Goal: Task Accomplishment & Management: Use online tool/utility

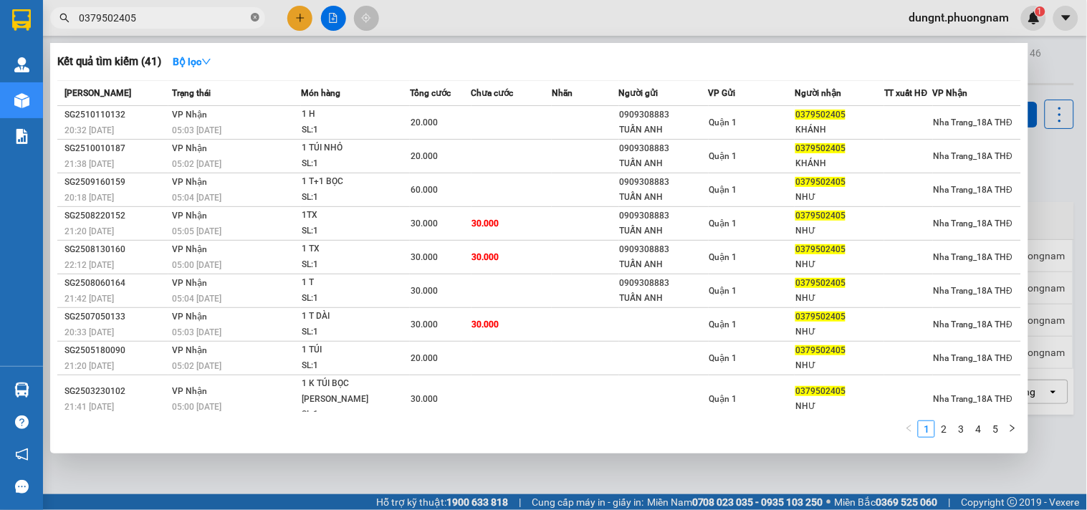
drag, startPoint x: 249, startPoint y: 18, endPoint x: 259, endPoint y: 16, distance: 9.4
click at [252, 18] on span "0379502405" at bounding box center [157, 17] width 215 height 21
click at [259, 16] on icon "close-circle" at bounding box center [255, 17] width 9 height 9
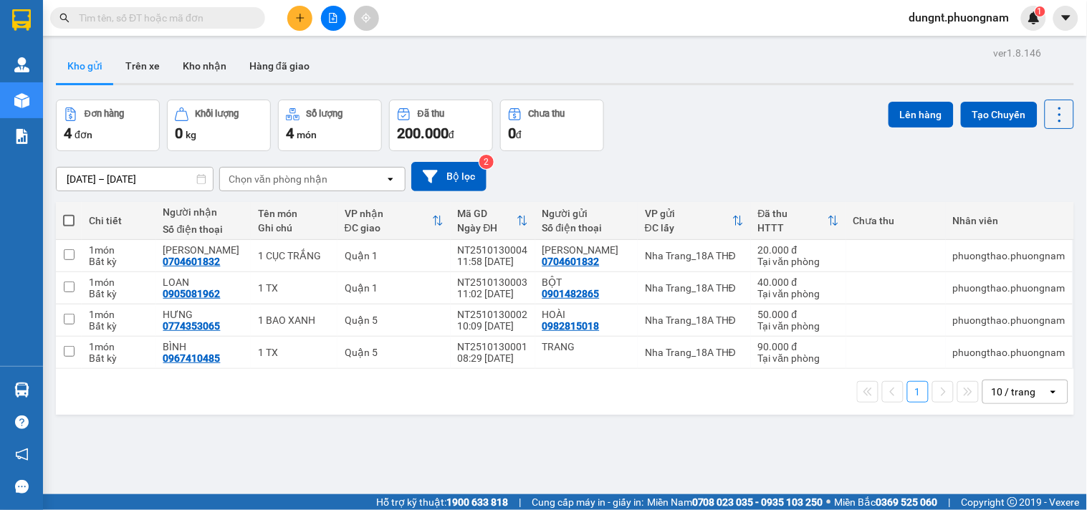
click at [198, 16] on input "text" at bounding box center [163, 18] width 169 height 16
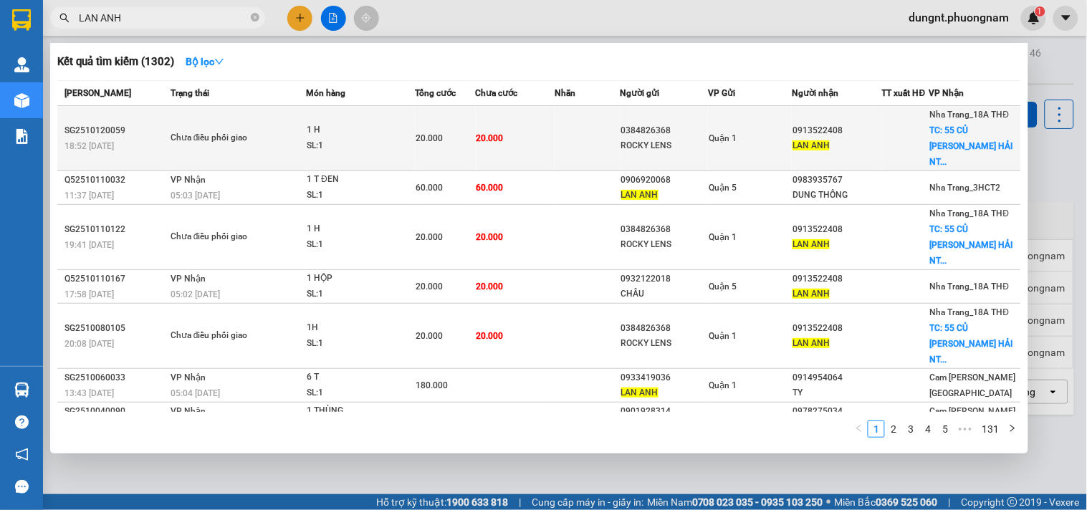
type input "LAN ANH"
click at [226, 133] on div "Chưa điều phối giao" at bounding box center [223, 138] width 107 height 16
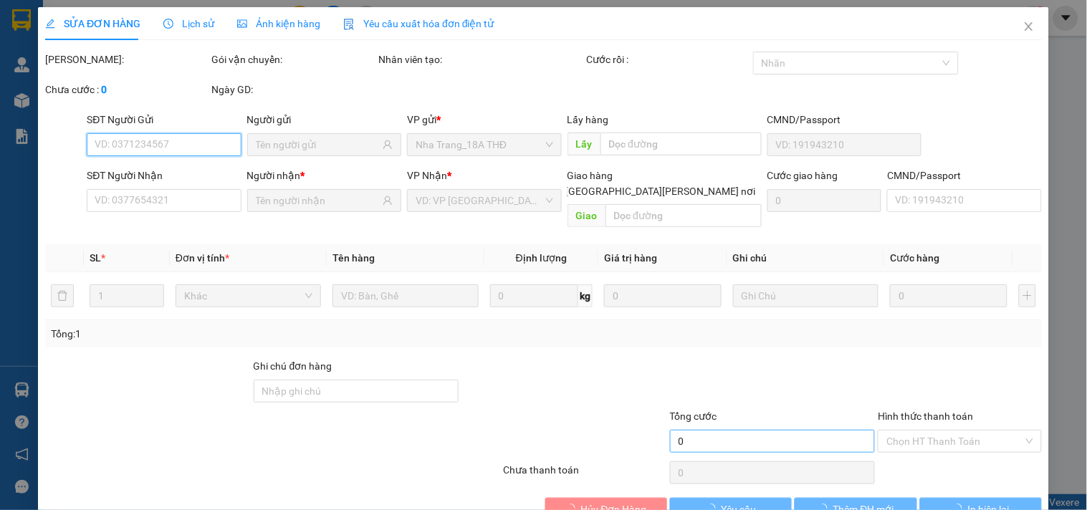
type input "0384826368"
type input "ROCKY LENS"
type input "0913522408"
type input "LAN ANH"
checkbox input "true"
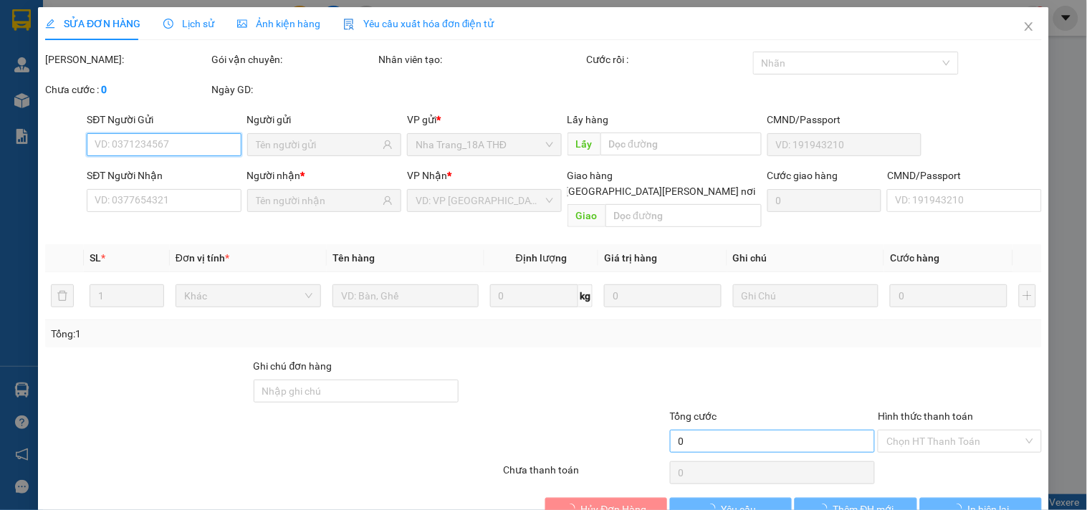
type input "55 CỦ CHI P VĨNH HẢI NTRANG"
type input "20.000"
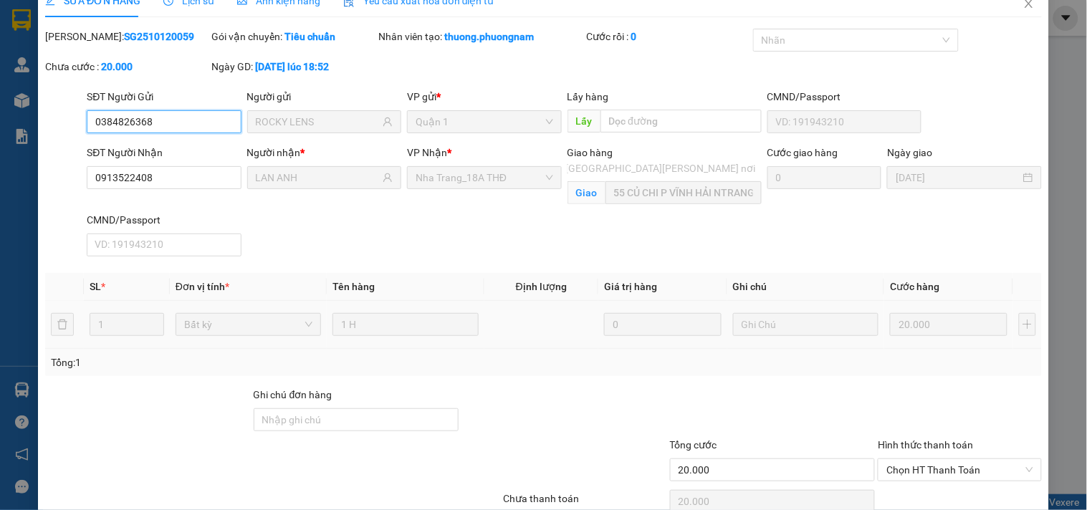
scroll to position [90, 0]
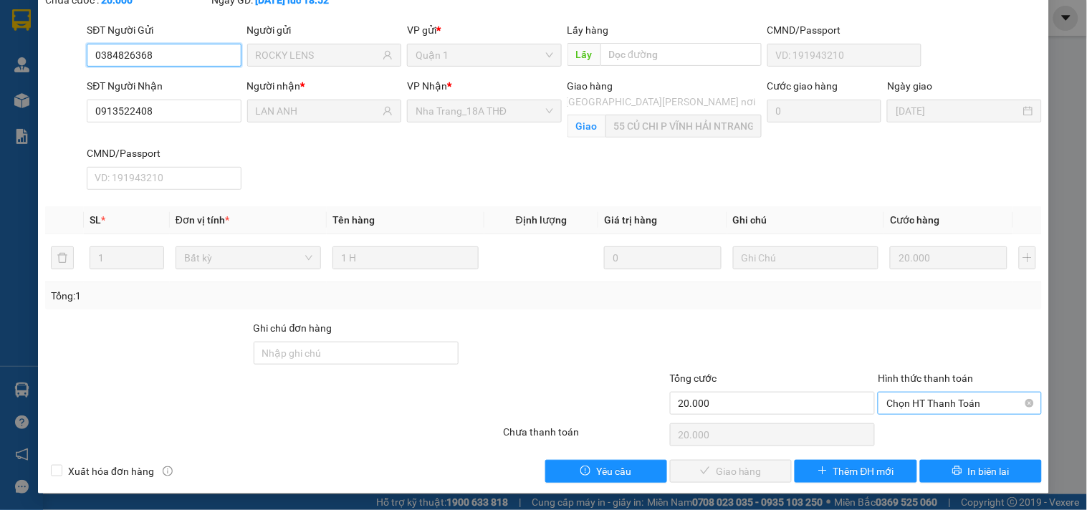
drag, startPoint x: 905, startPoint y: 398, endPoint x: 905, endPoint y: 410, distance: 11.5
click at [905, 399] on span "Chọn HT Thanh Toán" at bounding box center [959, 402] width 146 height 21
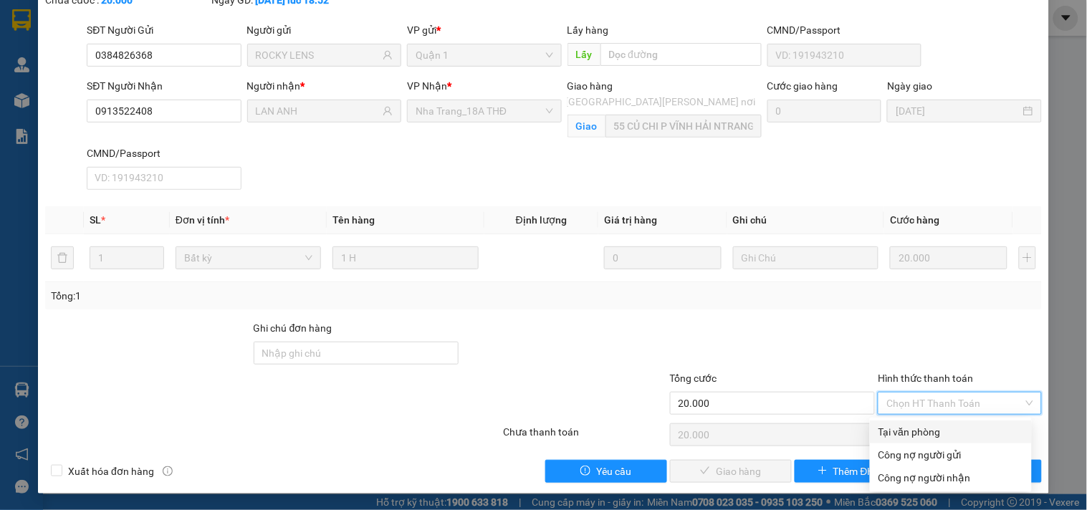
drag, startPoint x: 910, startPoint y: 427, endPoint x: 891, endPoint y: 445, distance: 25.8
click at [910, 428] on div "Tại văn phòng" at bounding box center [950, 432] width 145 height 16
type input "0"
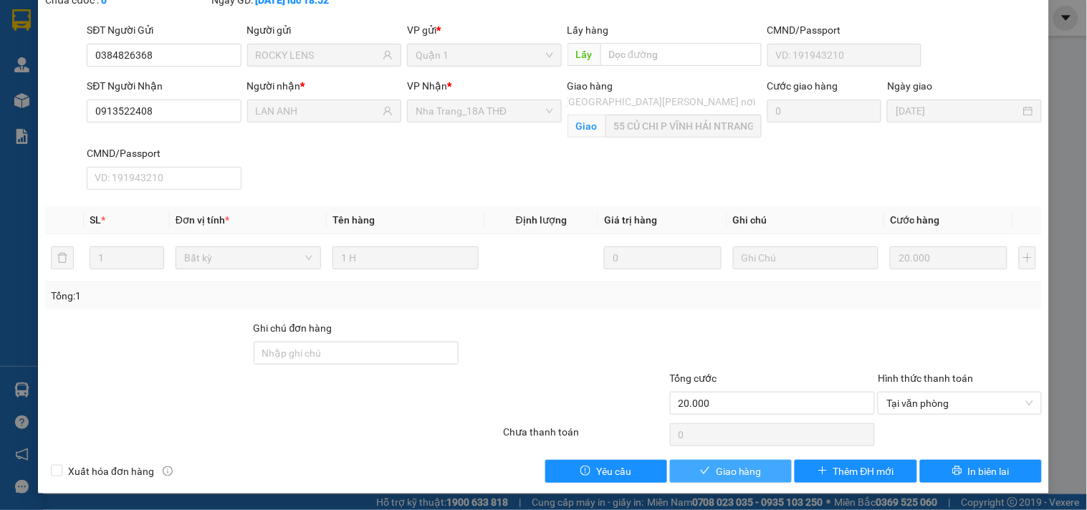
click at [733, 474] on span "Giao hàng" at bounding box center [739, 471] width 46 height 16
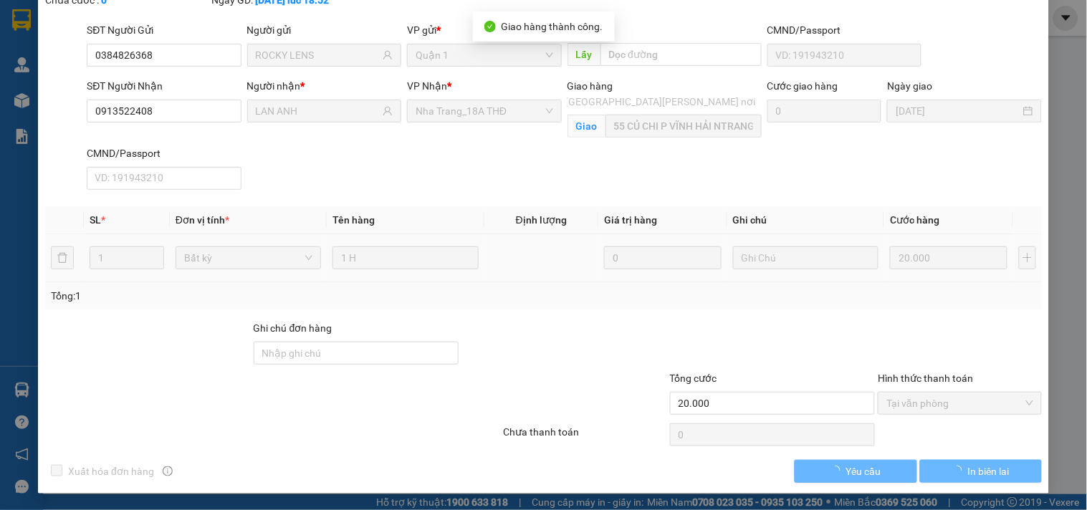
scroll to position [0, 0]
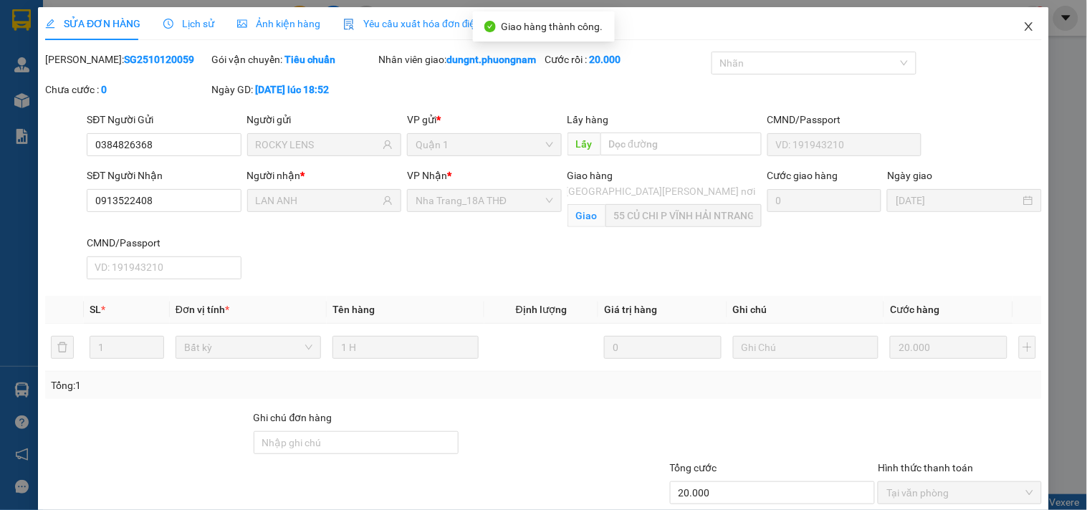
click at [1023, 30] on icon "close" at bounding box center [1028, 26] width 11 height 11
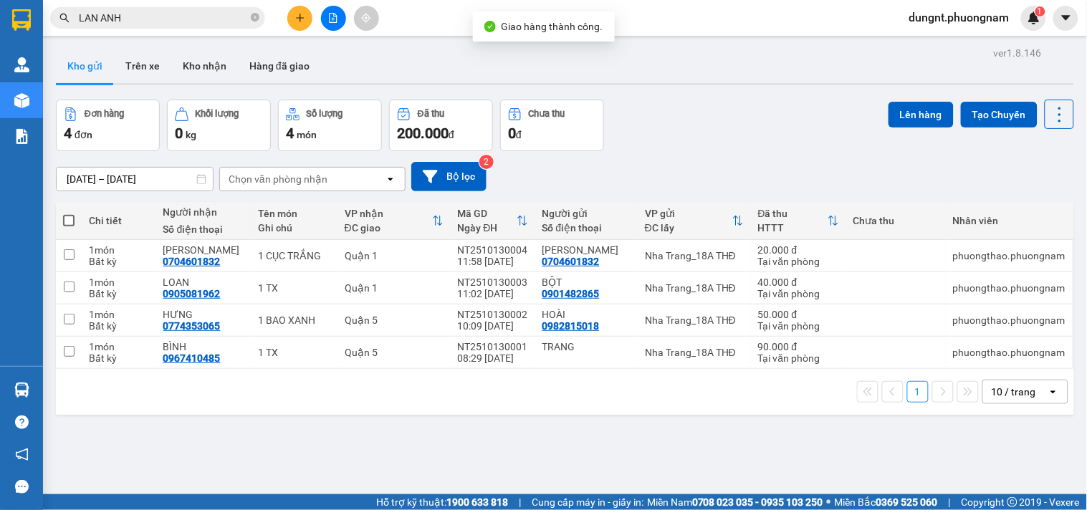
click at [253, 19] on icon "close-circle" at bounding box center [255, 17] width 9 height 9
click at [180, 24] on input "text" at bounding box center [163, 18] width 169 height 16
